Goal: Transaction & Acquisition: Book appointment/travel/reservation

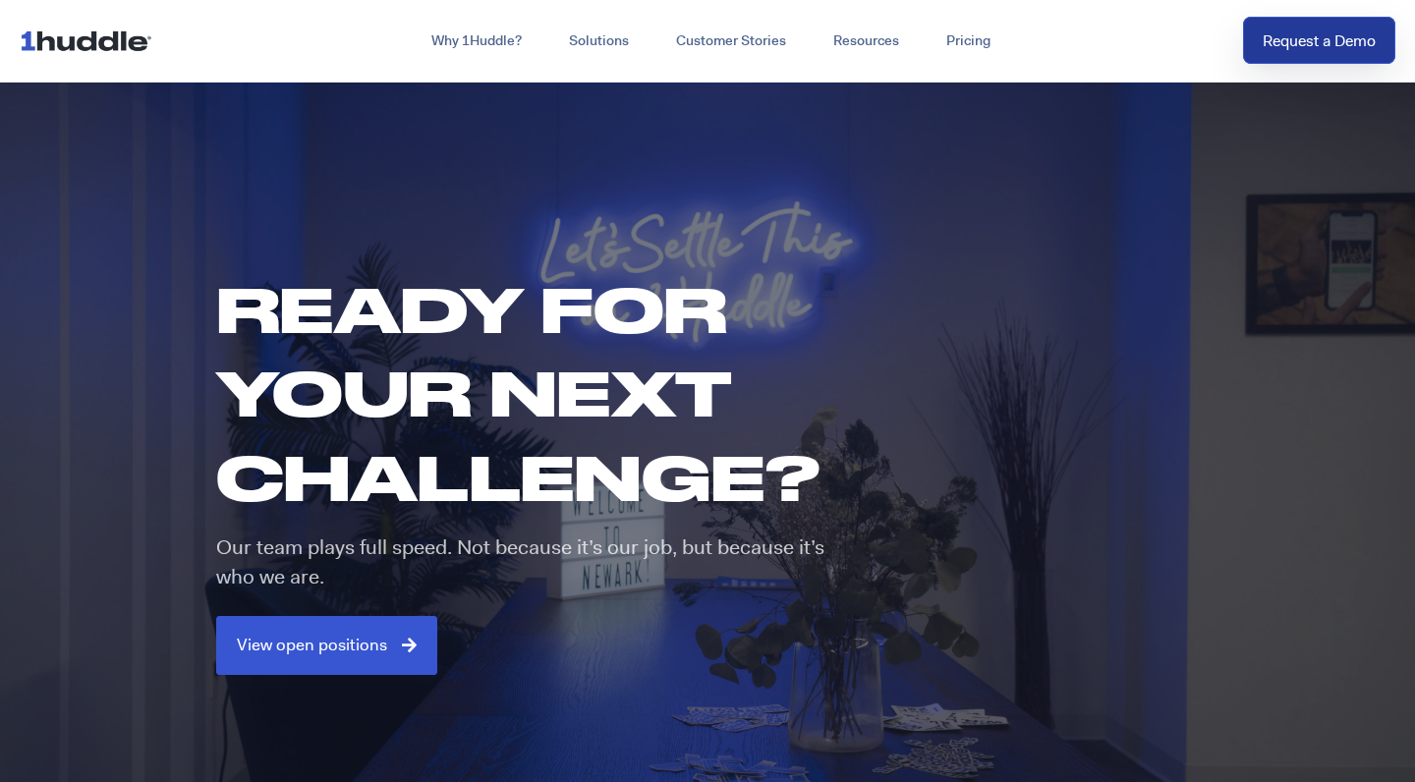
click at [1328, 58] on link "Request a Demo" at bounding box center [1319, 41] width 152 height 48
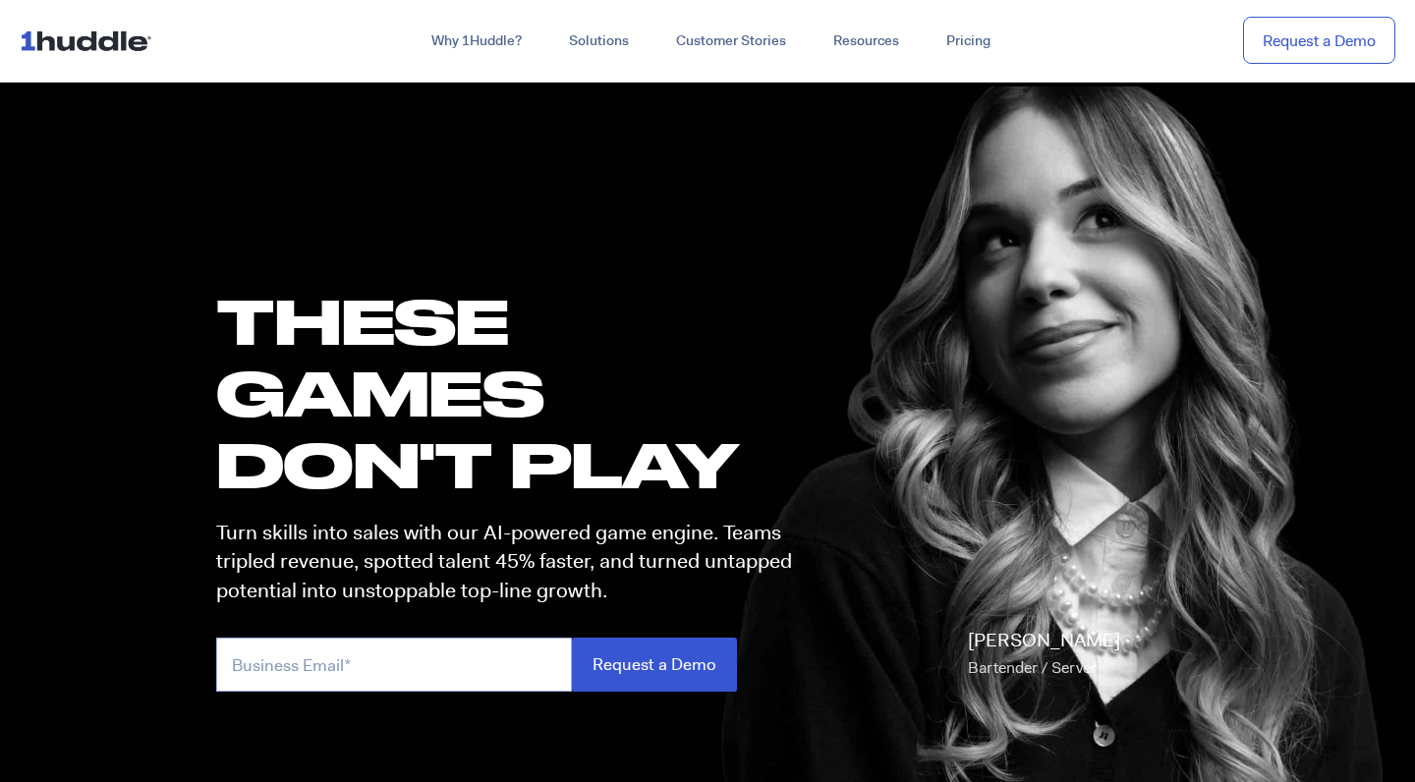
click at [411, 664] on input "email" at bounding box center [394, 665] width 356 height 54
type input "[EMAIL_ADDRESS][DOMAIN_NAME]"
click at [653, 663] on input "Request a Demo" at bounding box center [654, 665] width 165 height 54
